Goal: Participate in discussion

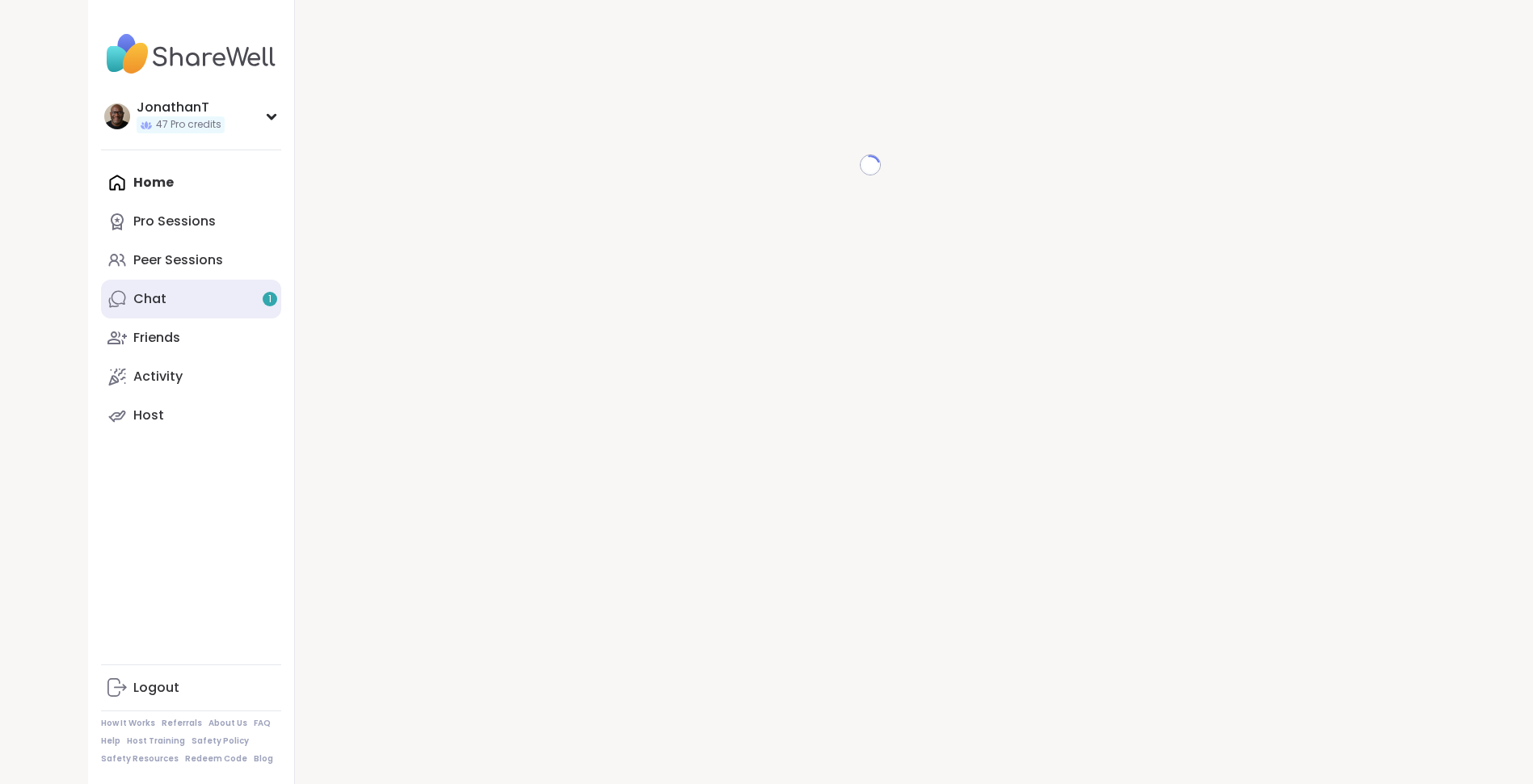
click at [217, 305] on link "Chat 1" at bounding box center [191, 298] width 180 height 39
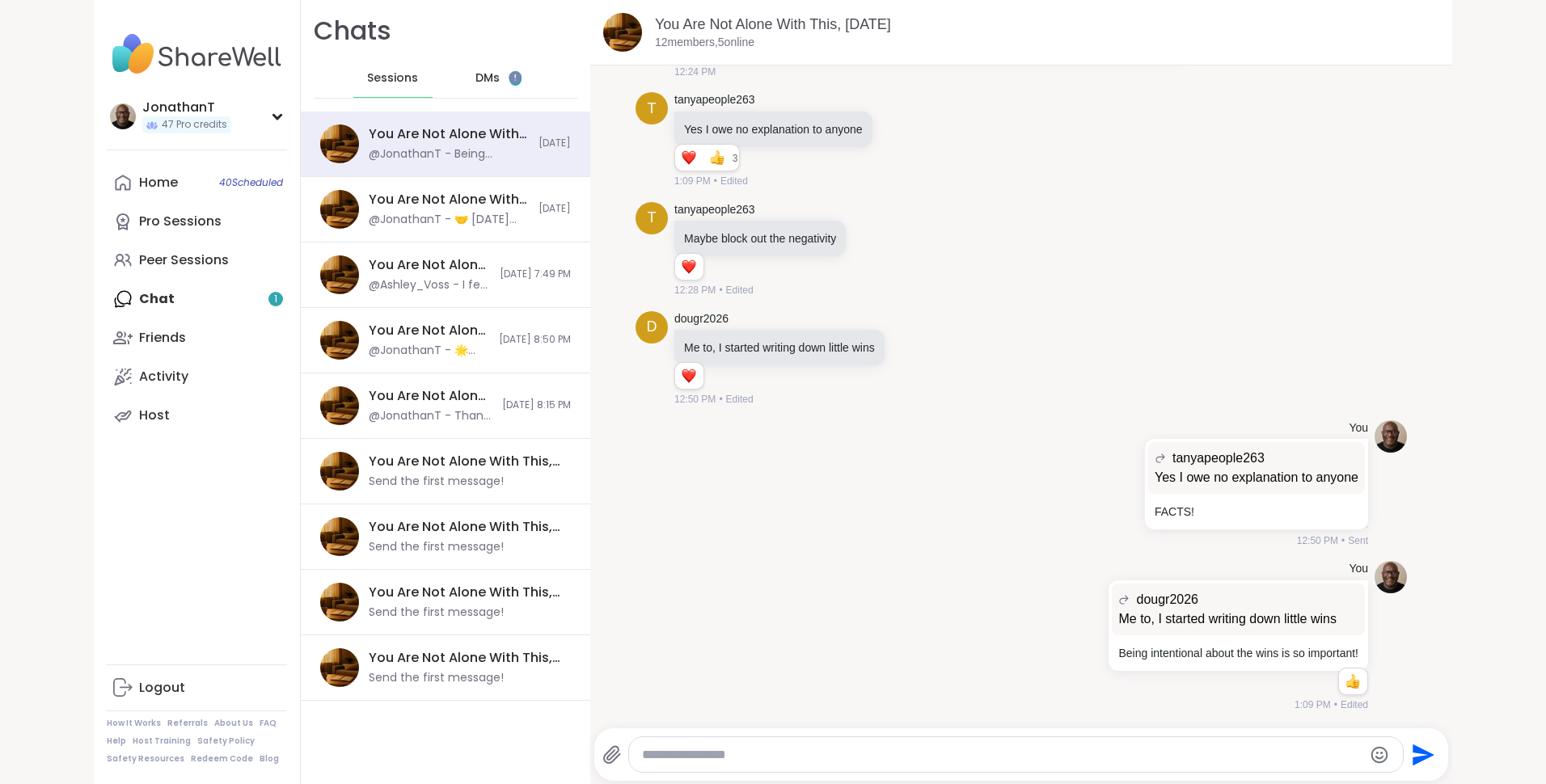
click at [475, 74] on span "DMs" at bounding box center [487, 78] width 24 height 16
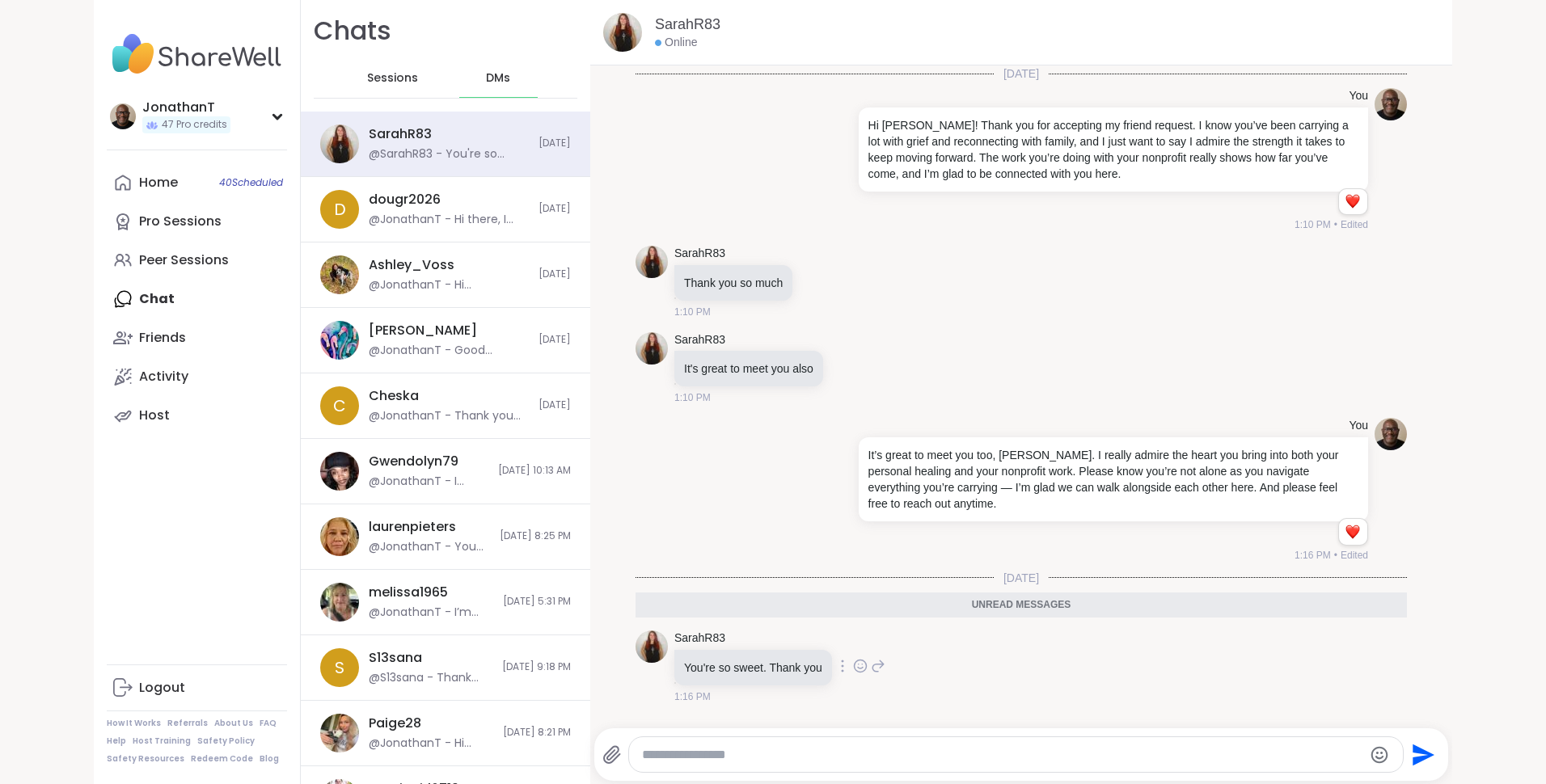
click at [853, 666] on icon at bounding box center [860, 665] width 15 height 16
click at [726, 636] on div "Select Reaction: Heart" at bounding box center [731, 639] width 15 height 15
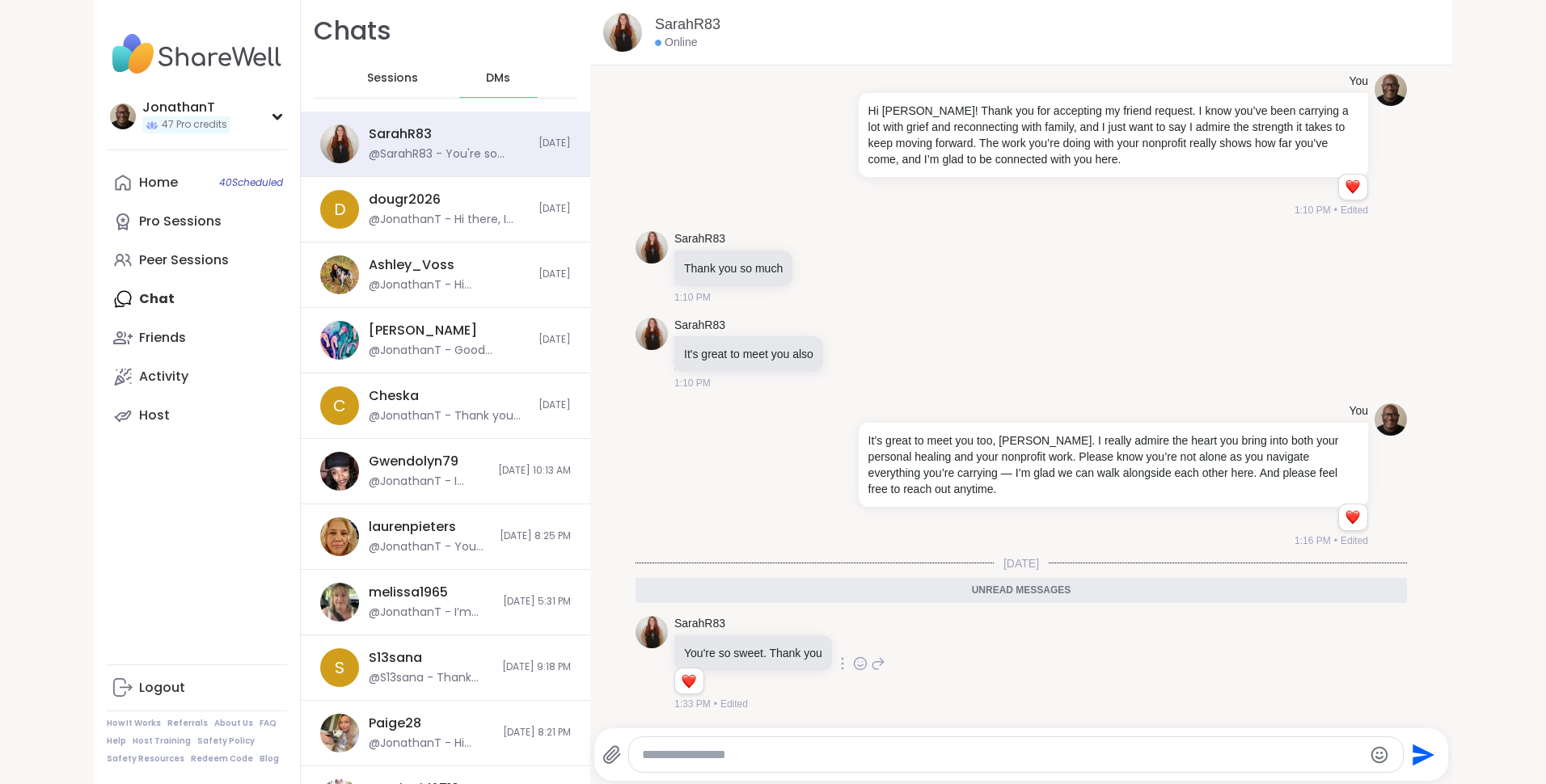
click at [387, 73] on span "Sessions" at bounding box center [392, 78] width 51 height 16
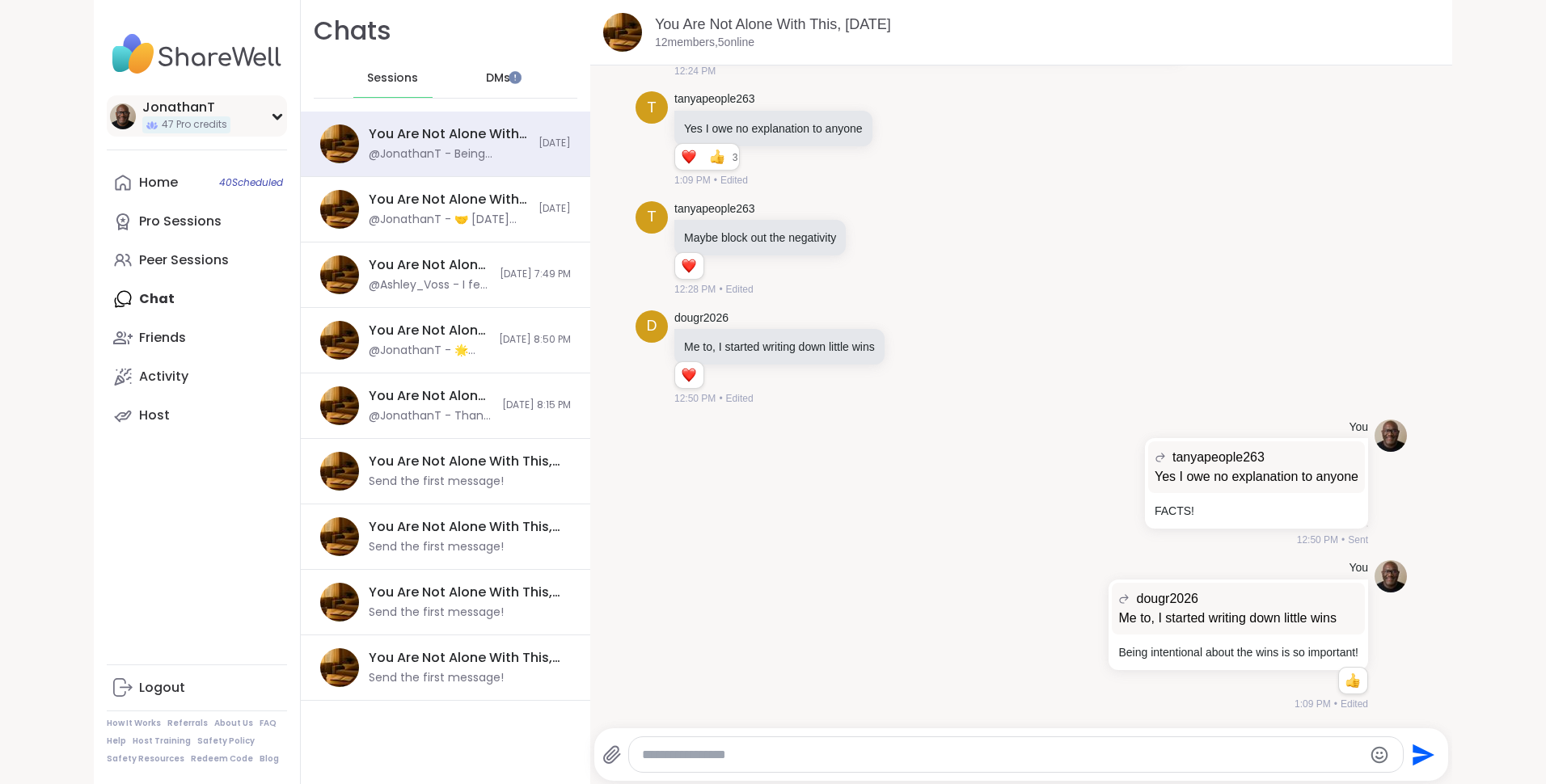
click at [159, 109] on div "JonathanT" at bounding box center [186, 108] width 88 height 18
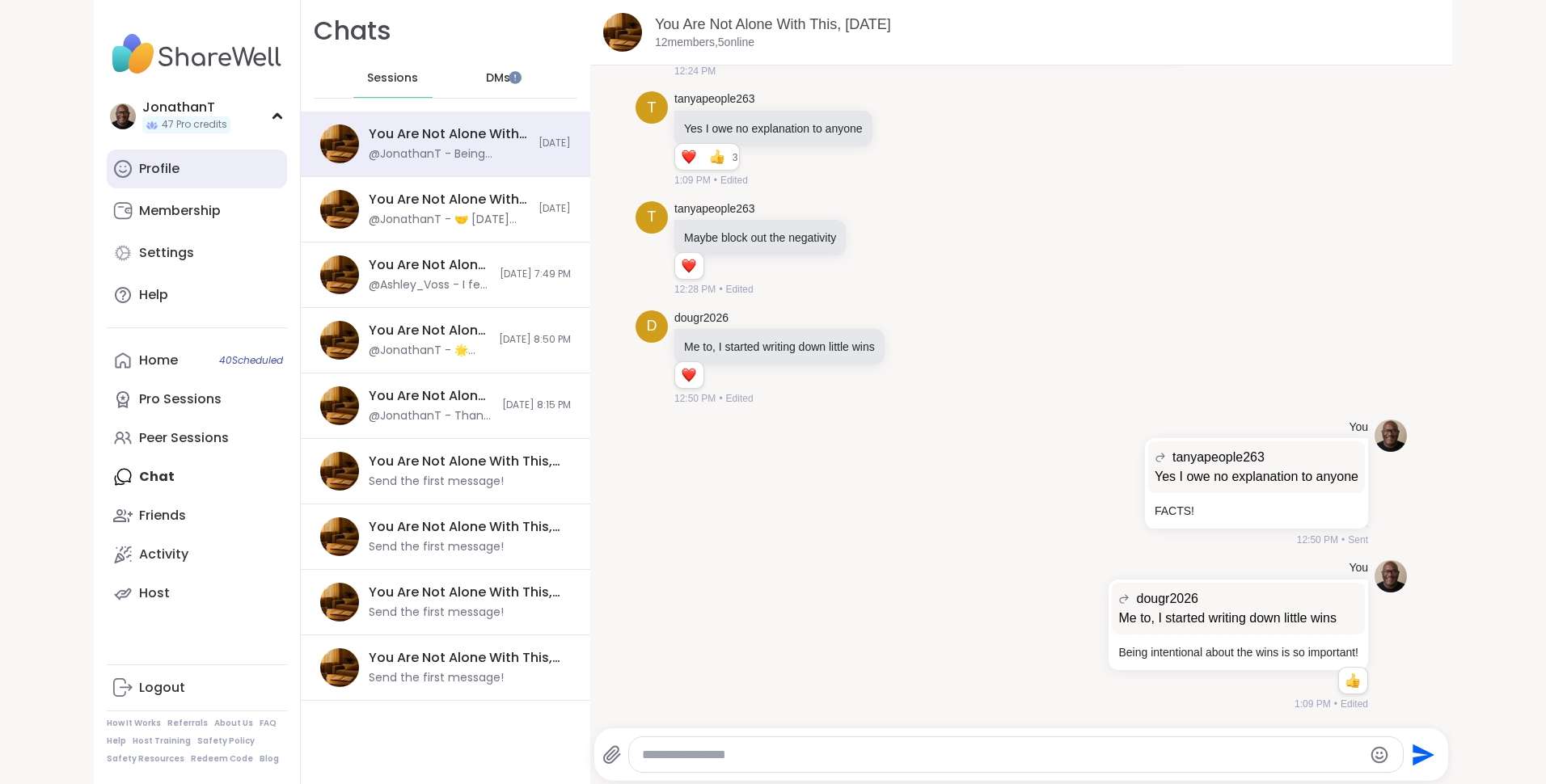
click at [148, 164] on div "Profile" at bounding box center [158, 169] width 41 height 18
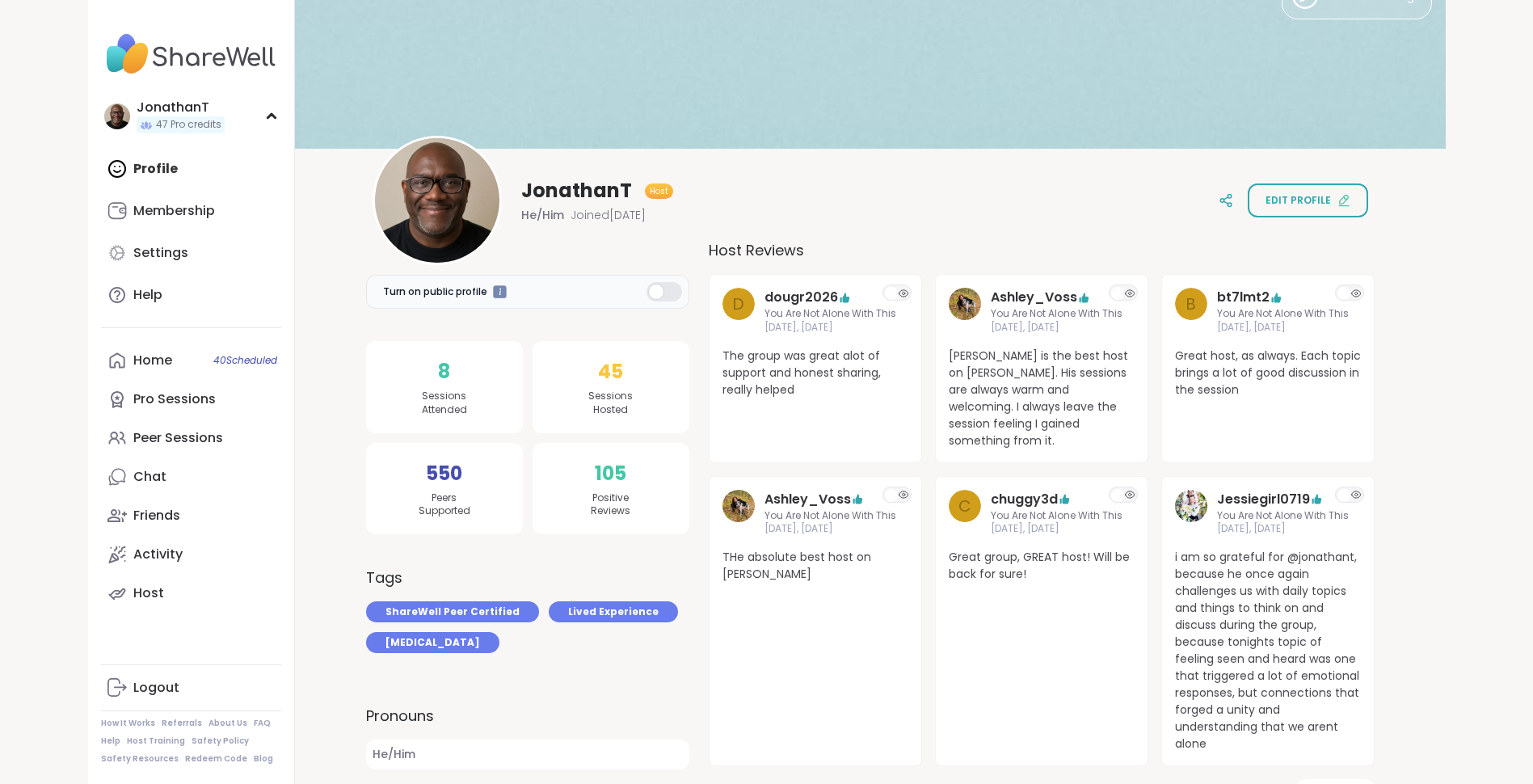
scroll to position [40, 0]
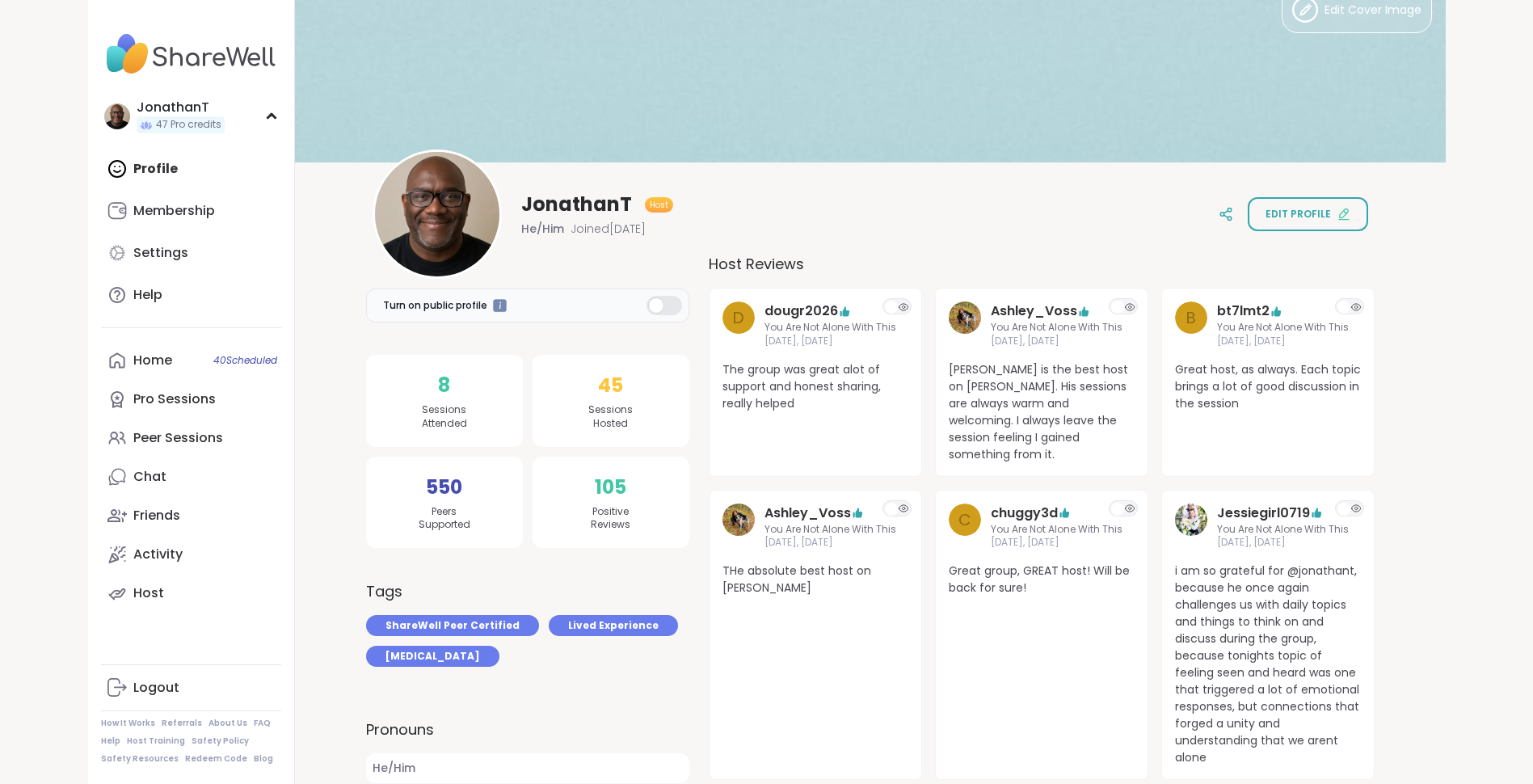
click at [173, 59] on img at bounding box center [191, 53] width 180 height 56
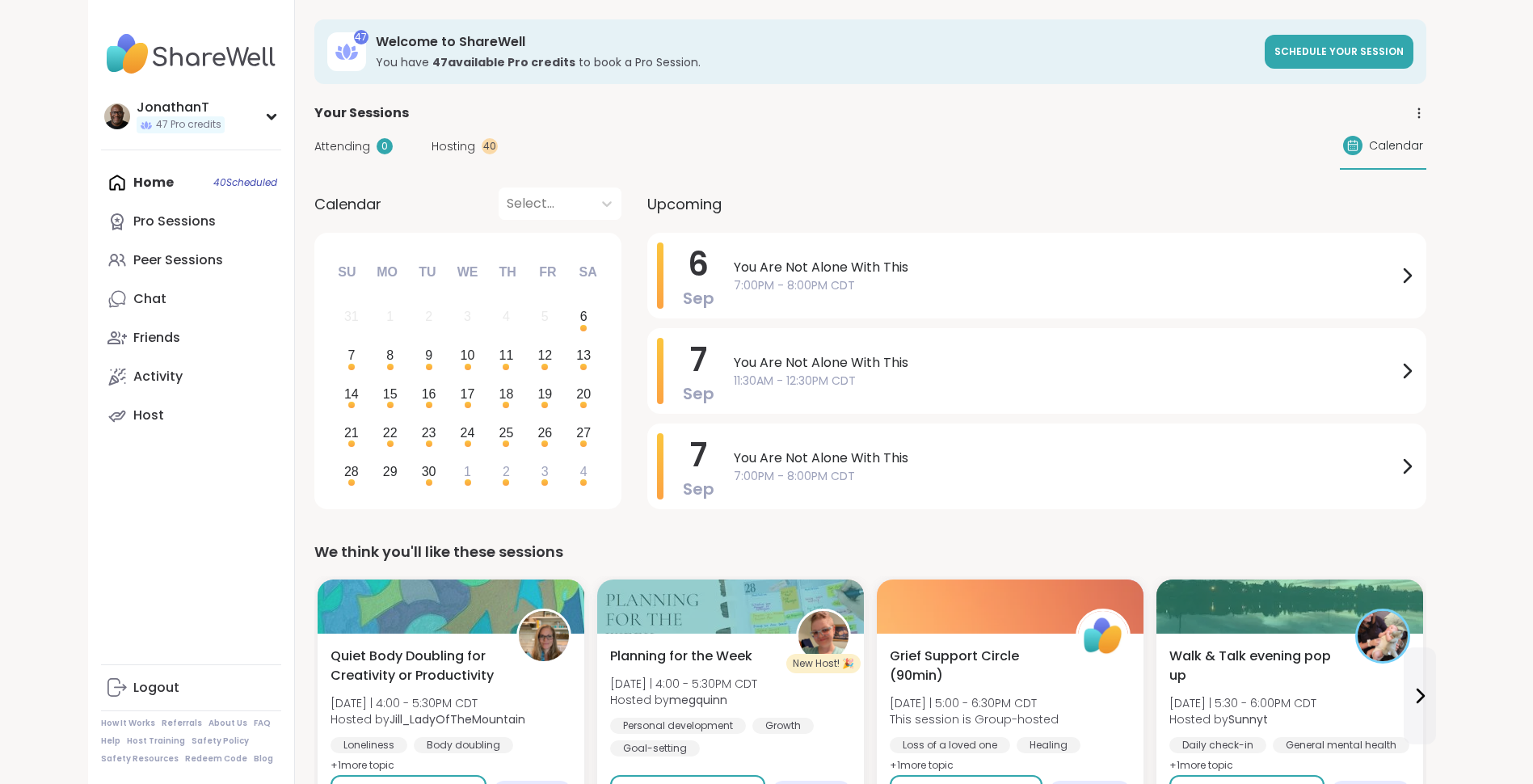
click at [163, 180] on div "Home 40 Scheduled Pro Sessions Peer Sessions Chat Friends Activity Host" at bounding box center [191, 299] width 180 height 271
click at [199, 103] on div "JonathanT" at bounding box center [180, 108] width 88 height 18
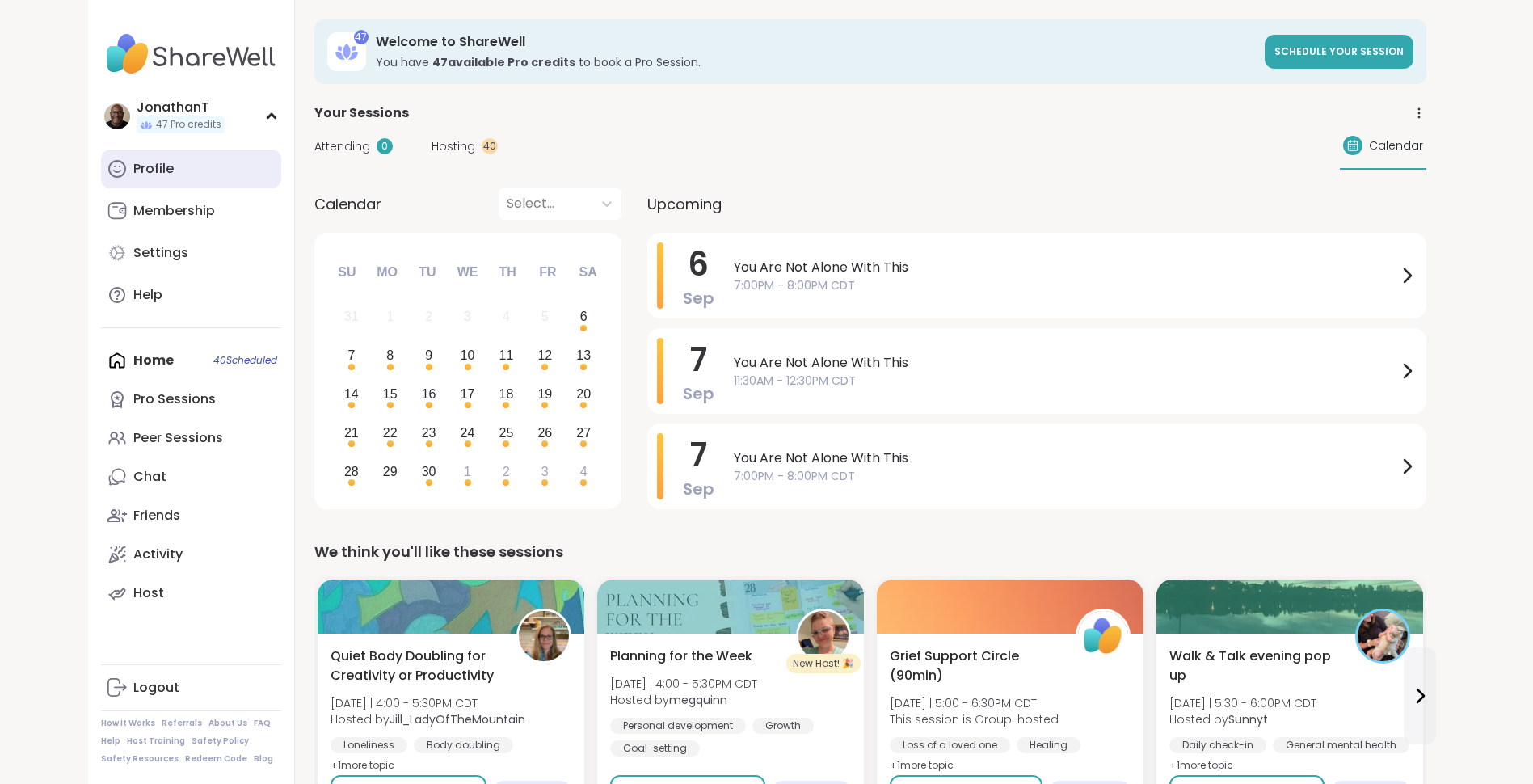
click at [148, 161] on div "Profile" at bounding box center [153, 169] width 41 height 18
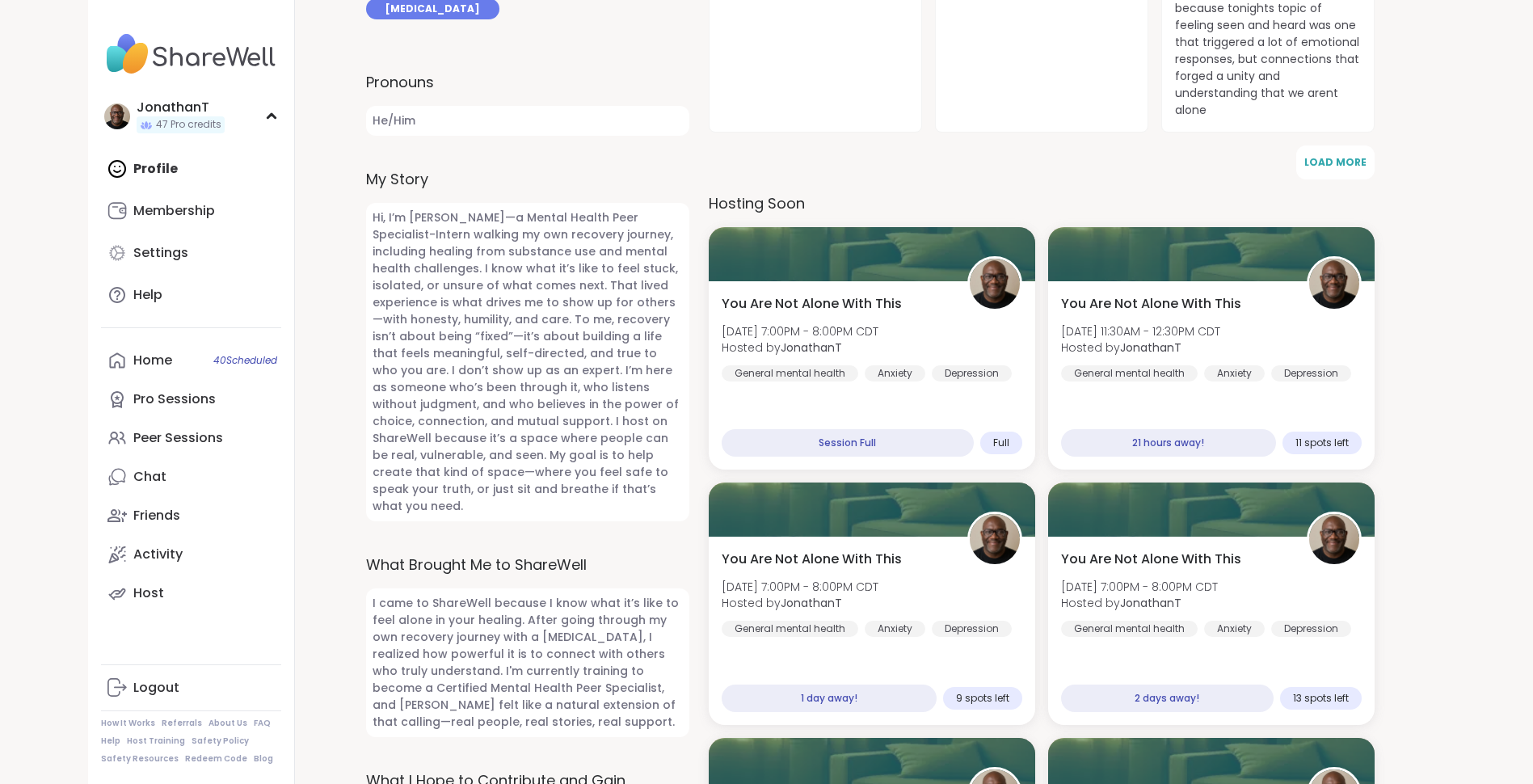
scroll to position [691, 0]
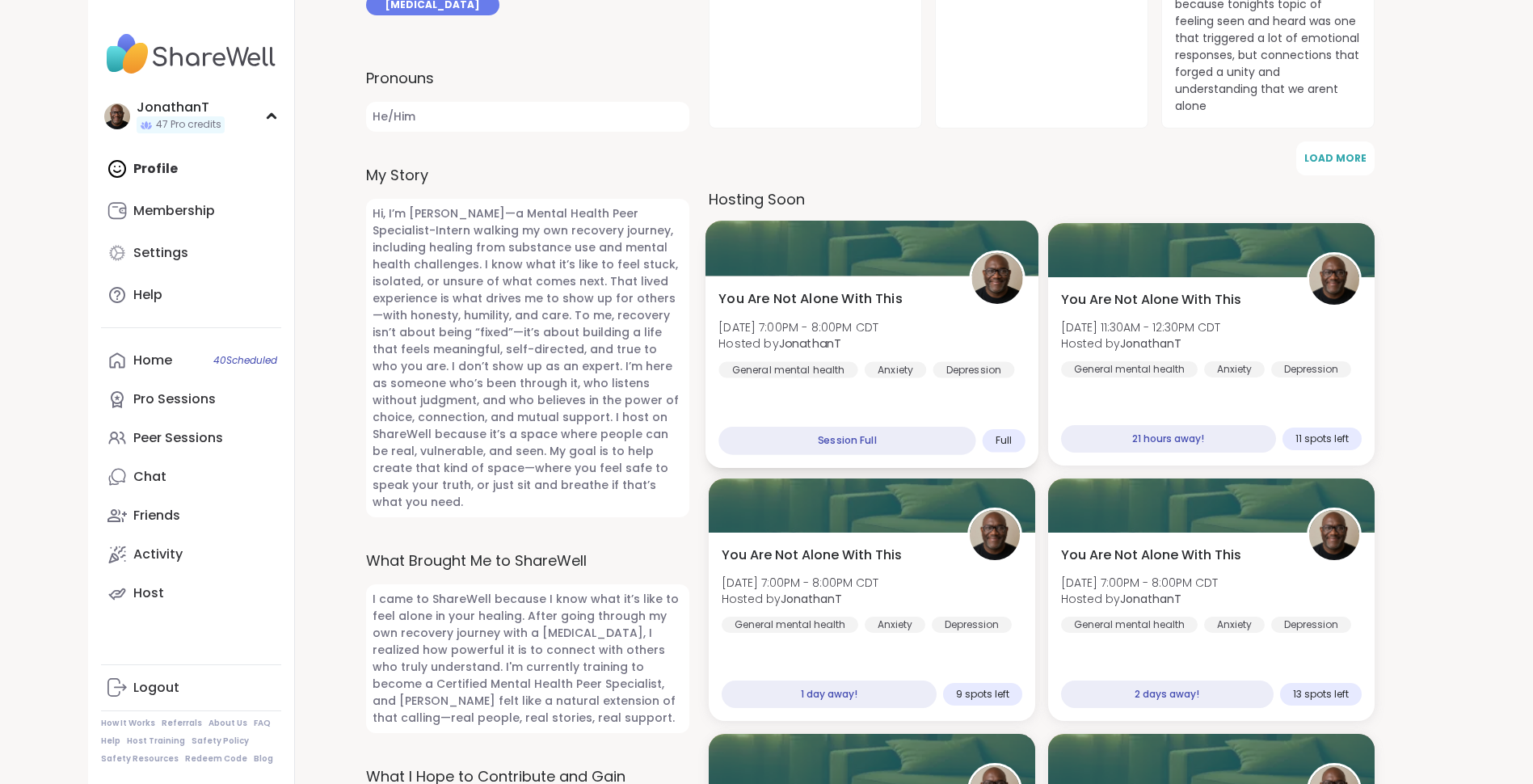
click at [878, 319] on span "Sat, Sep 06 | 7:00PM - 8:00PM CDT" at bounding box center [799, 327] width 160 height 16
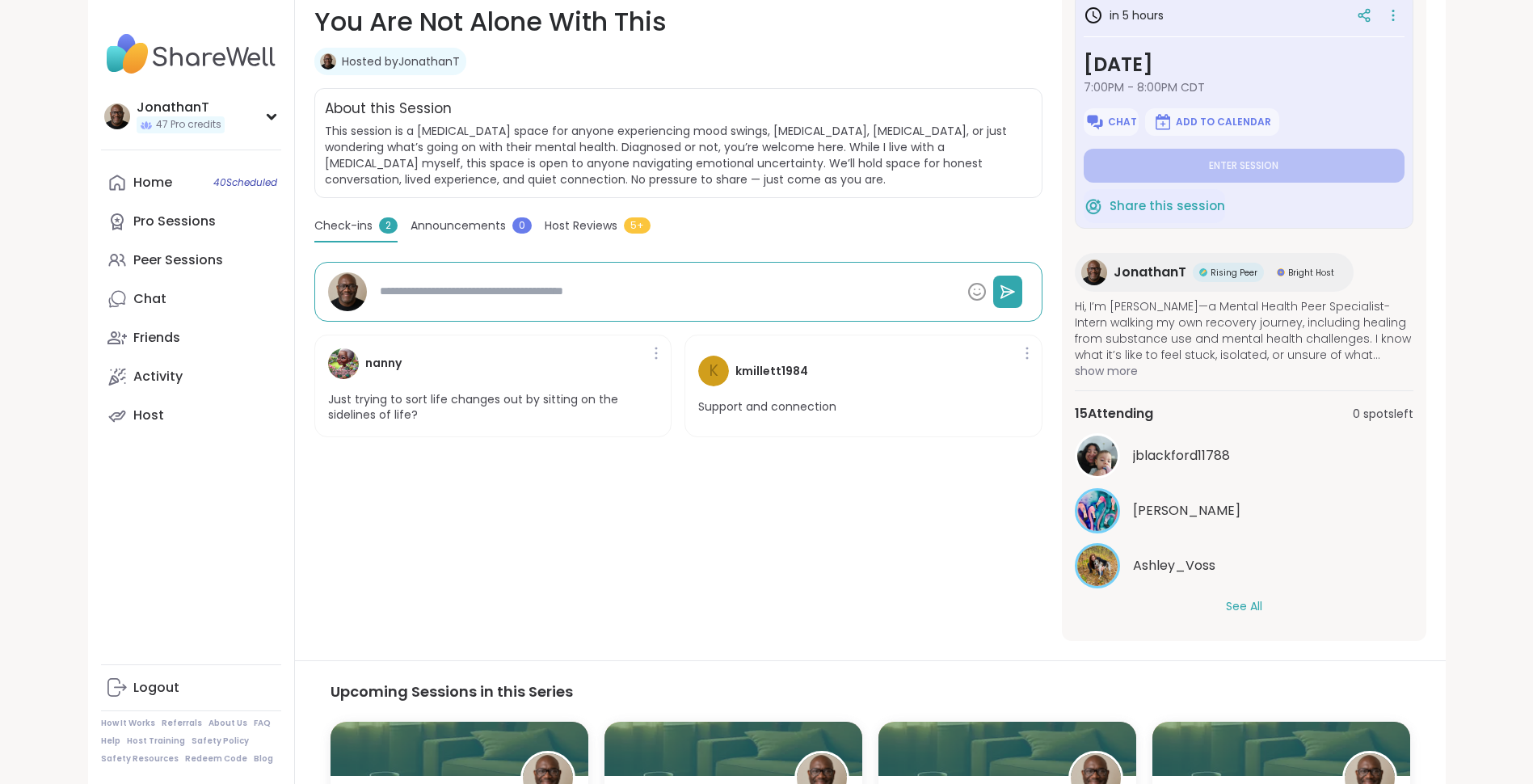
scroll to position [314, 0]
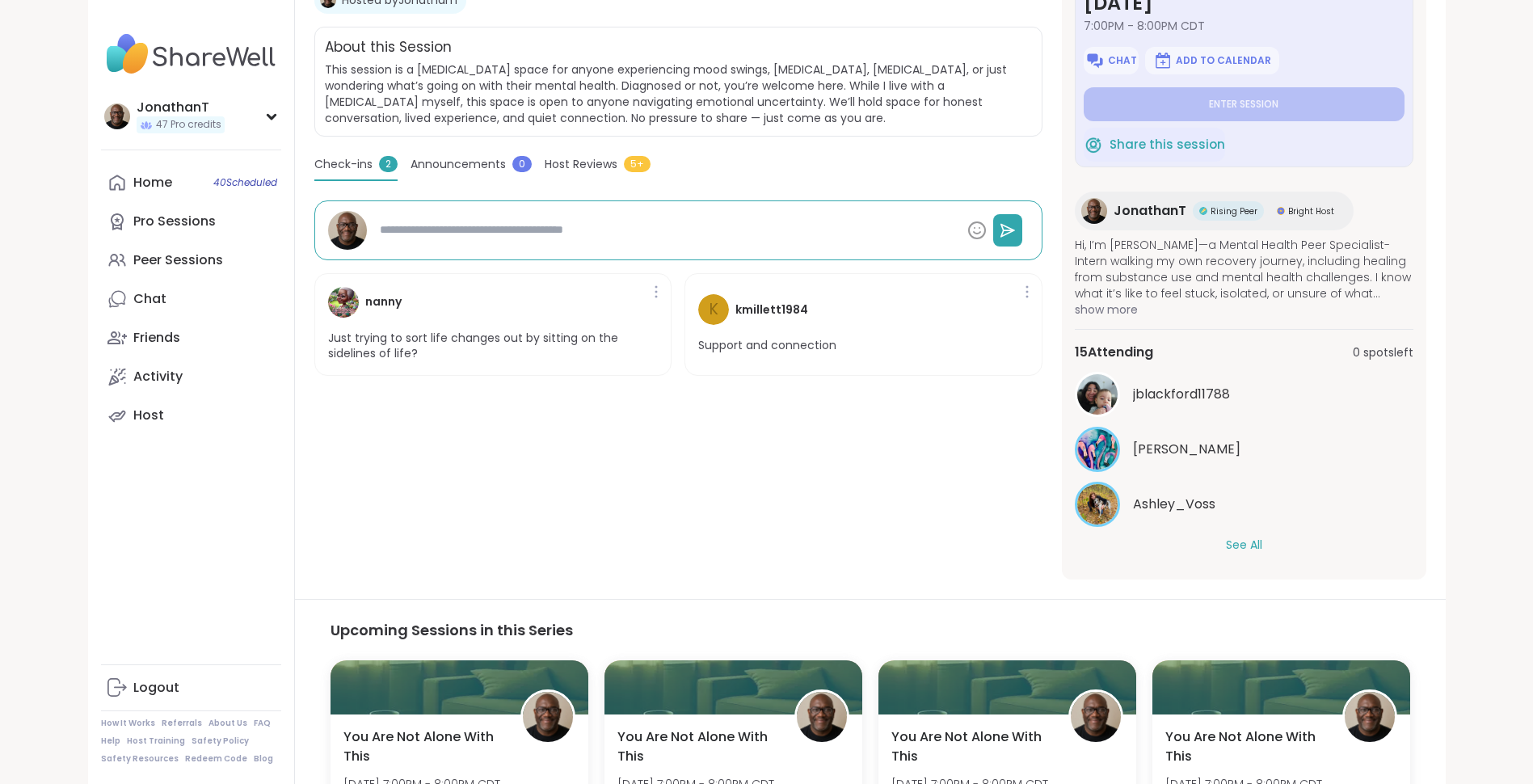
click at [1251, 530] on div "jblackford11788 [PERSON_NAME] Ashley_Voss See All" at bounding box center [1245, 462] width 339 height 182
click at [1249, 535] on div "jblackford11788 [PERSON_NAME] Ashley_Voss See All" at bounding box center [1245, 462] width 339 height 182
click at [1234, 541] on button "See All" at bounding box center [1244, 544] width 37 height 17
type textarea "*"
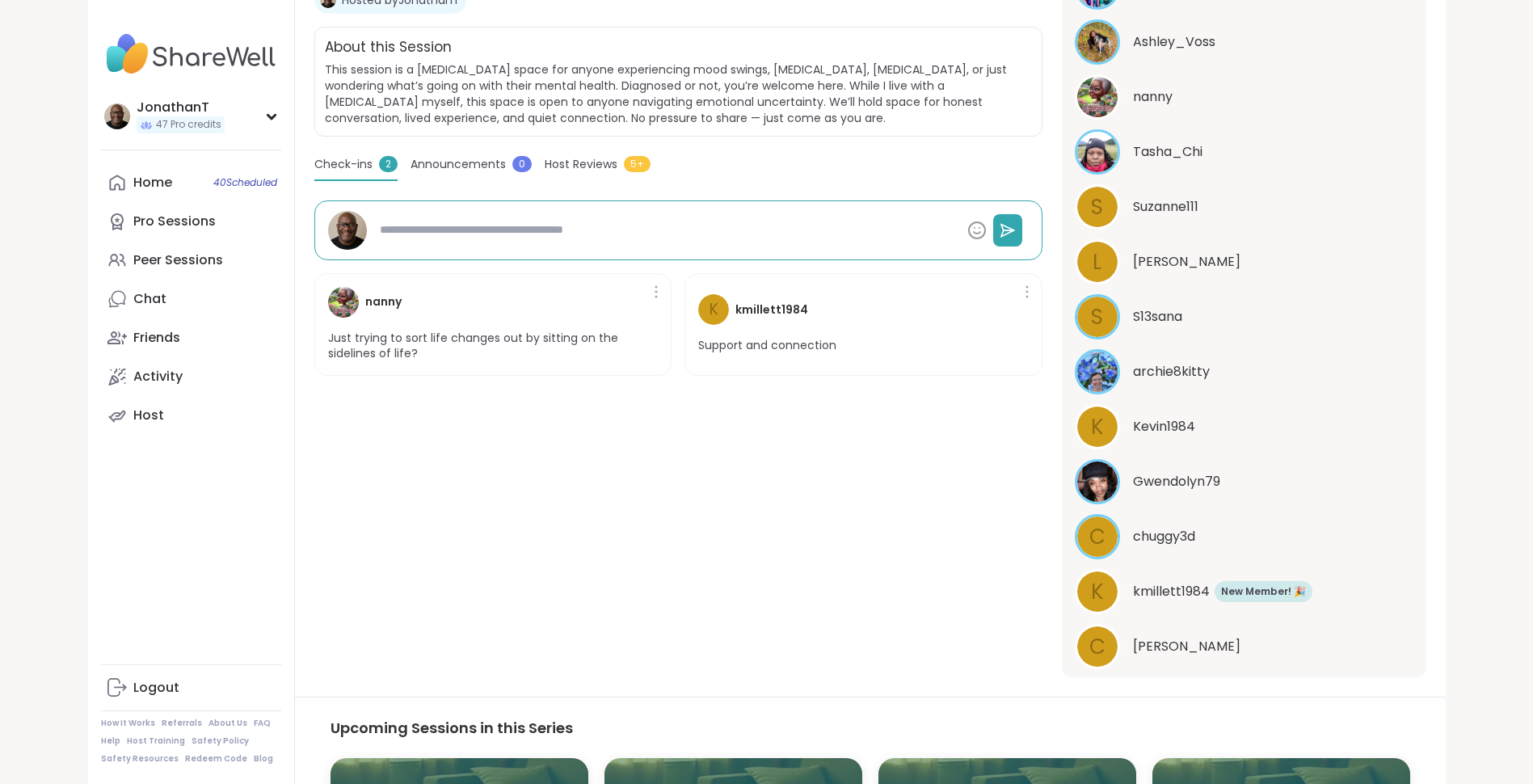
scroll to position [561, 0]
